Goal: Navigation & Orientation: Go to known website

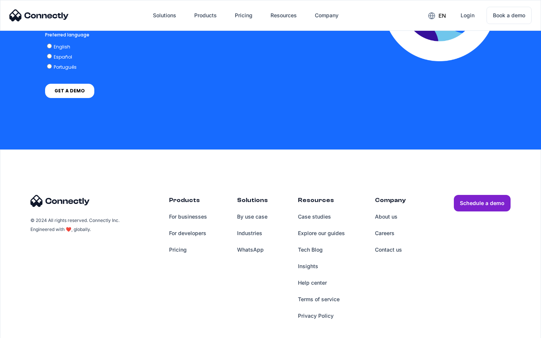
scroll to position [1528, 0]
